Goal: Transaction & Acquisition: Download file/media

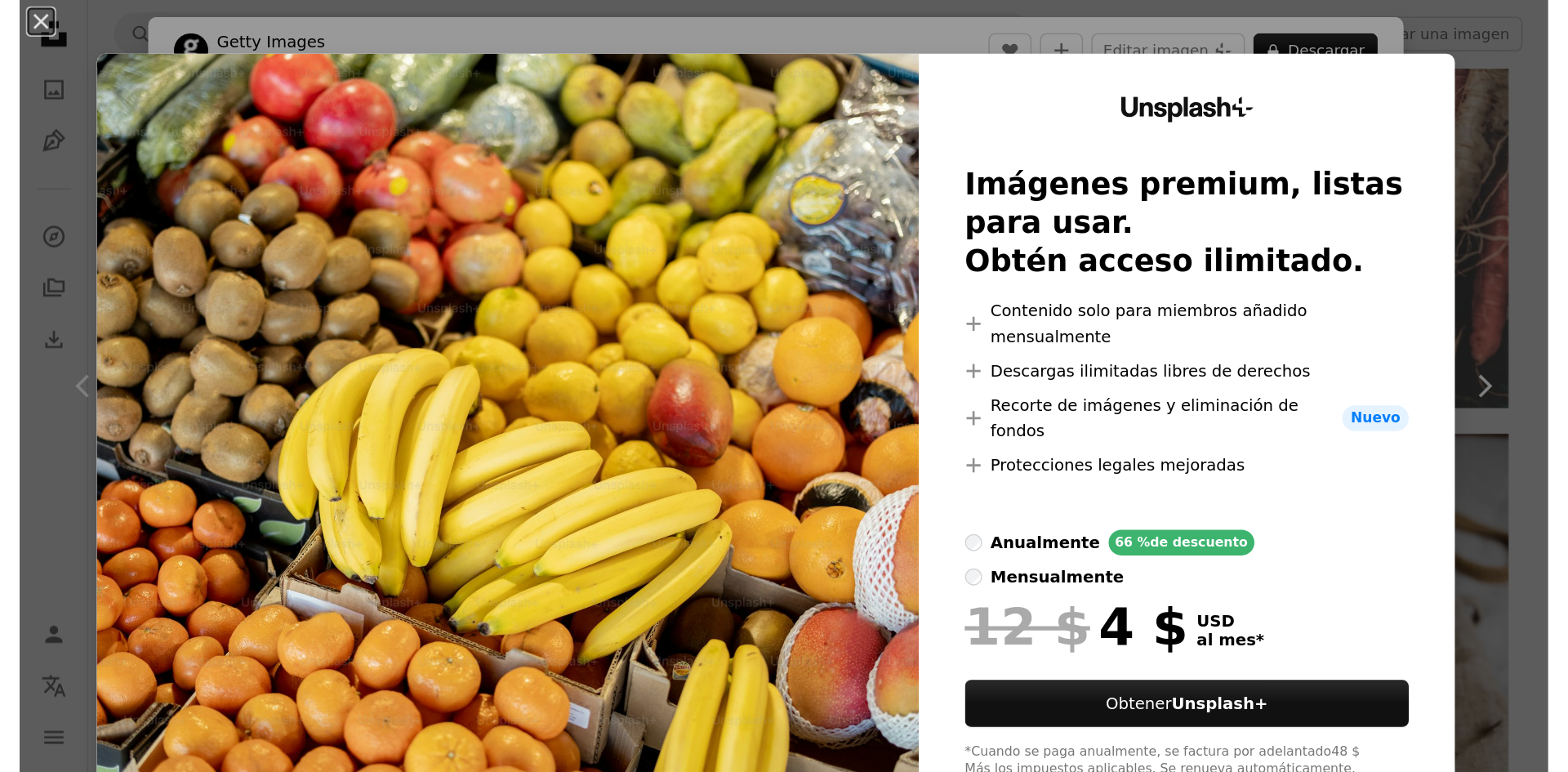
scroll to position [1798, 0]
